Goal: Information Seeking & Learning: Learn about a topic

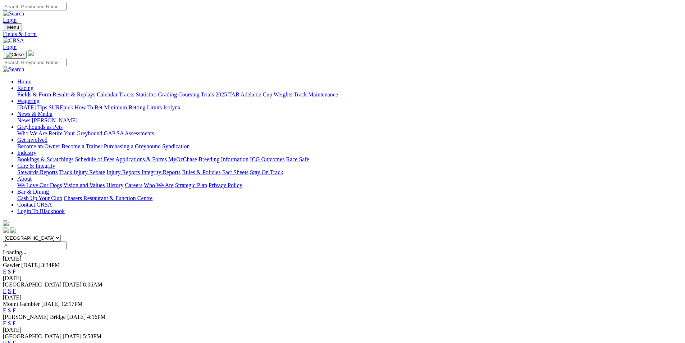
click at [16, 268] on link "F" at bounding box center [14, 271] width 3 height 6
click at [16, 320] on link "F" at bounding box center [14, 323] width 3 height 6
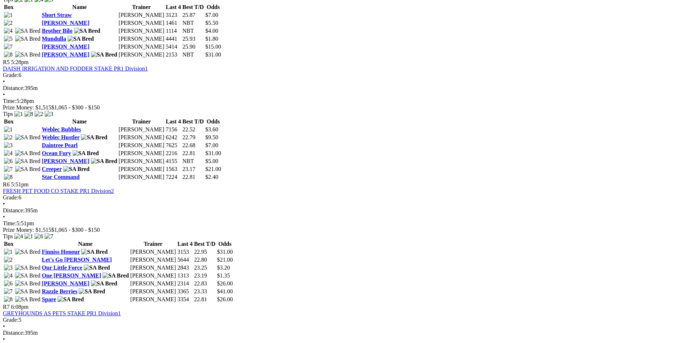
scroll to position [837, 0]
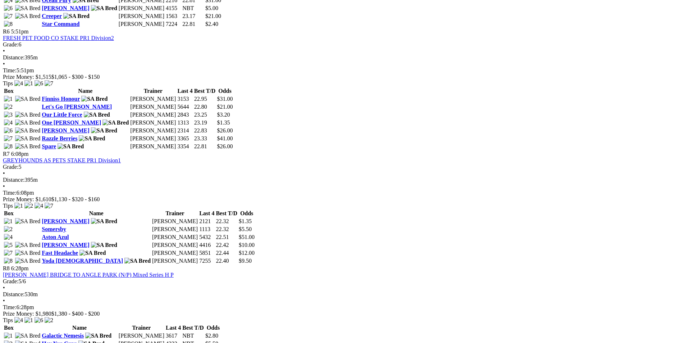
scroll to position [990, 0]
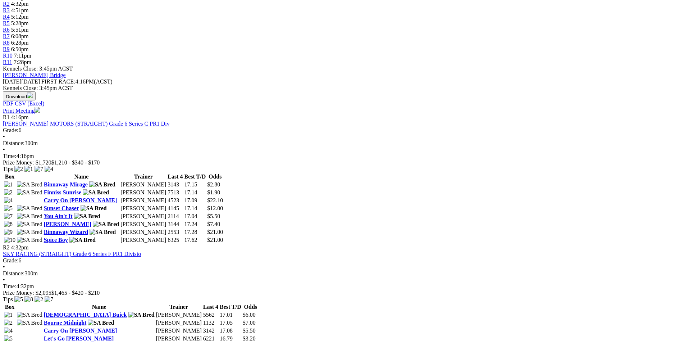
scroll to position [270, 0]
